Goal: Information Seeking & Learning: Stay updated

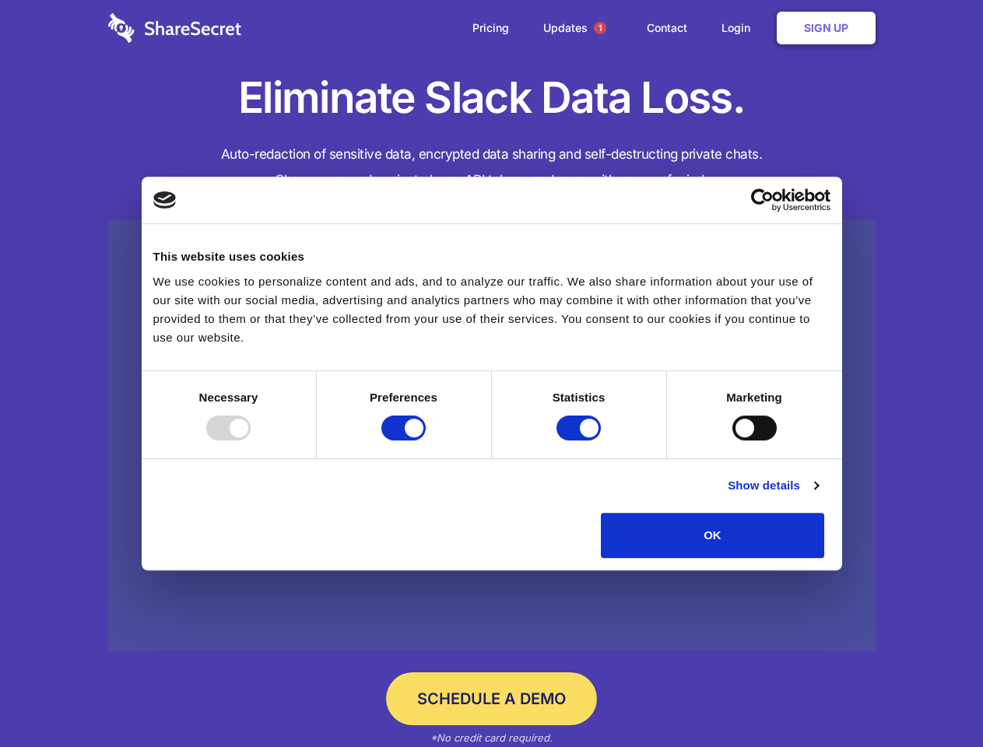
click at [251, 441] on div at bounding box center [228, 428] width 44 height 25
click at [426, 441] on input "Preferences" at bounding box center [404, 428] width 44 height 25
checkbox input "false"
click at [581, 441] on input "Statistics" at bounding box center [579, 428] width 44 height 25
checkbox input "false"
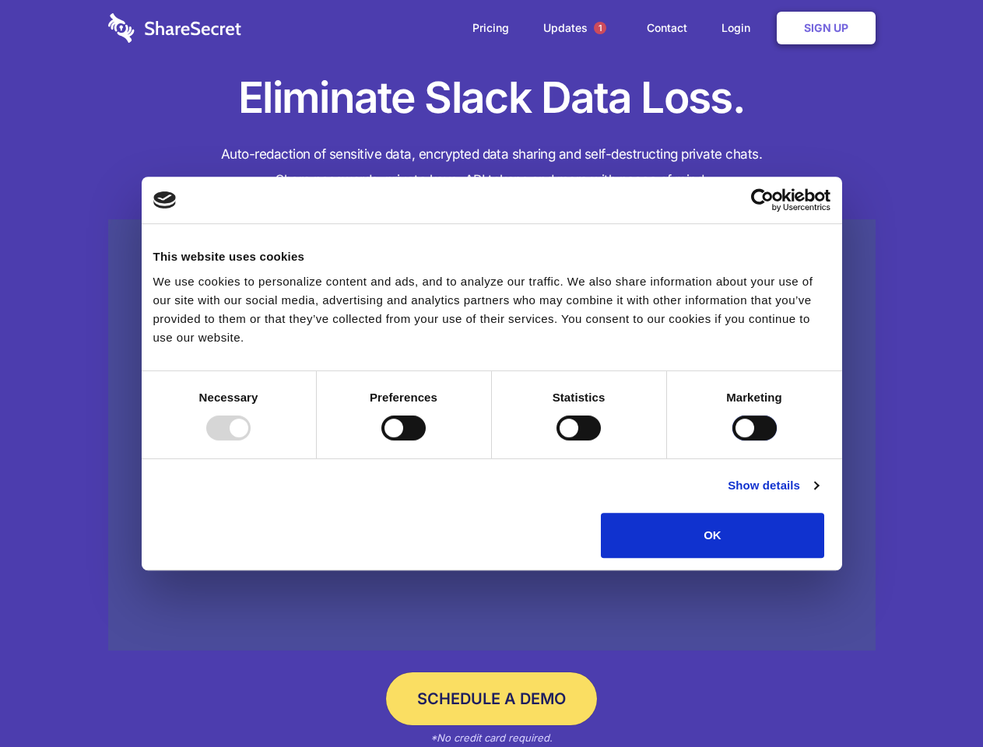
click at [733, 441] on input "Marketing" at bounding box center [755, 428] width 44 height 25
checkbox input "true"
click at [818, 495] on link "Show details" at bounding box center [773, 486] width 90 height 19
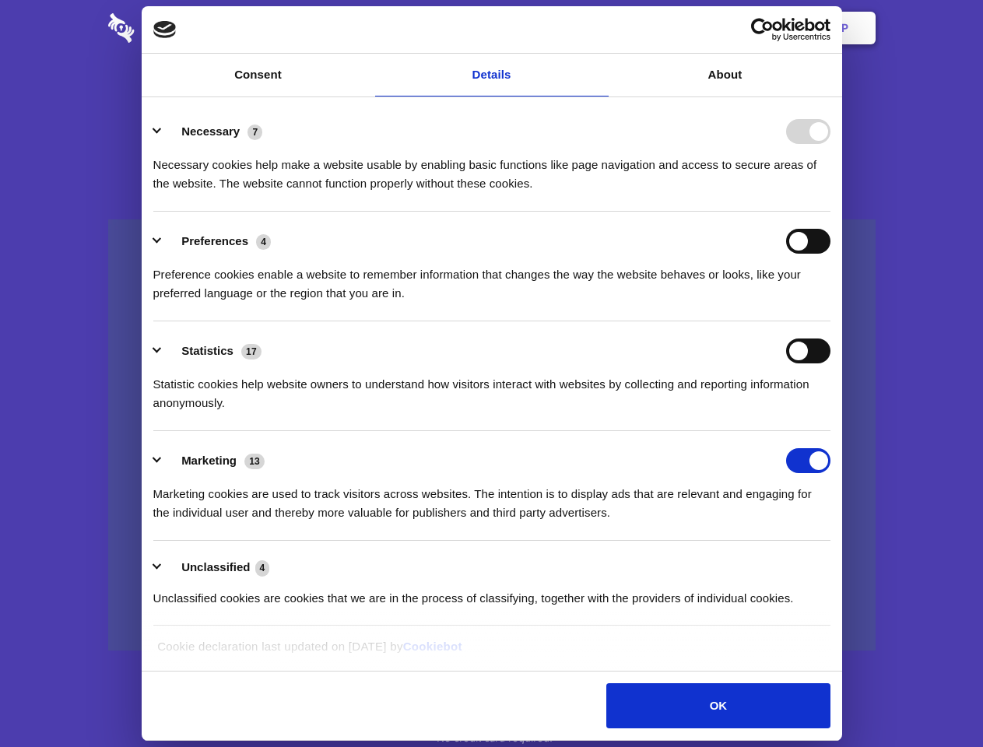
click at [831, 212] on li "Necessary 7 Necessary cookies help make a website usable by enabling basic func…" at bounding box center [491, 157] width 677 height 110
click at [600, 28] on span "1" at bounding box center [600, 28] width 12 height 12
